Goal: Check status

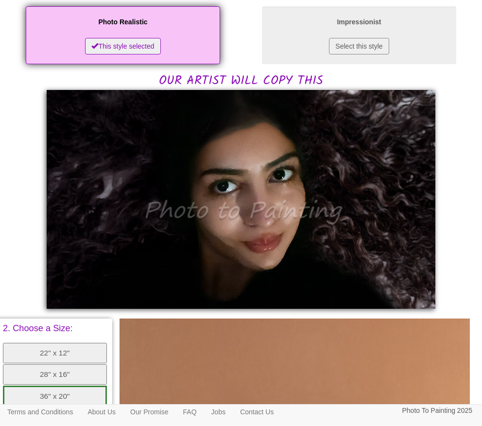
scroll to position [194, 0]
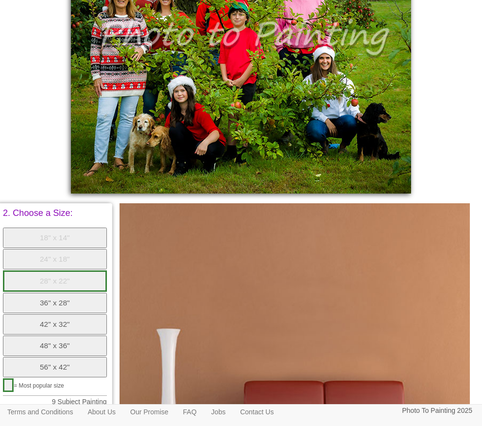
scroll to position [208, 0]
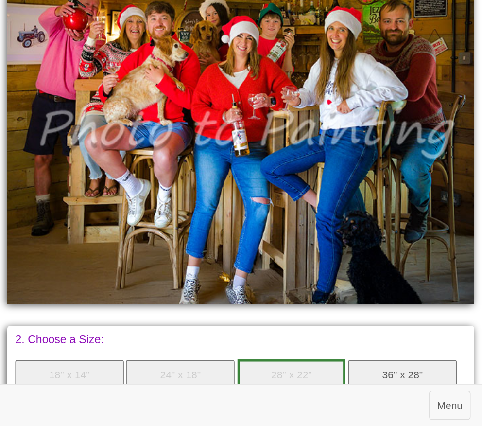
scroll to position [389, 0]
